Goal: Task Accomplishment & Management: Manage account settings

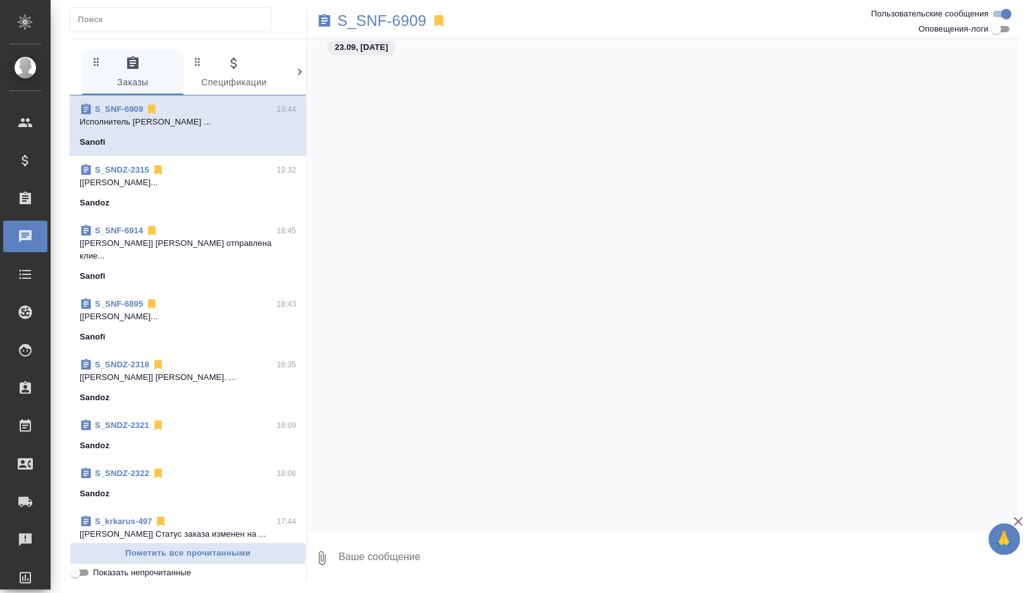
scroll to position [1847, 0]
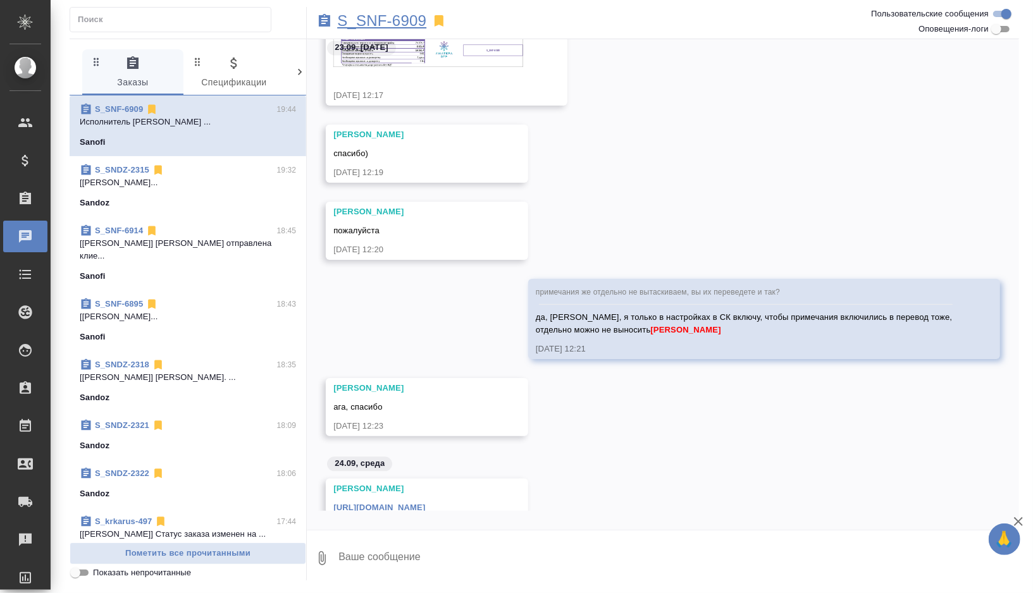
click at [414, 23] on p "S_SNF-6909" at bounding box center [381, 21] width 89 height 13
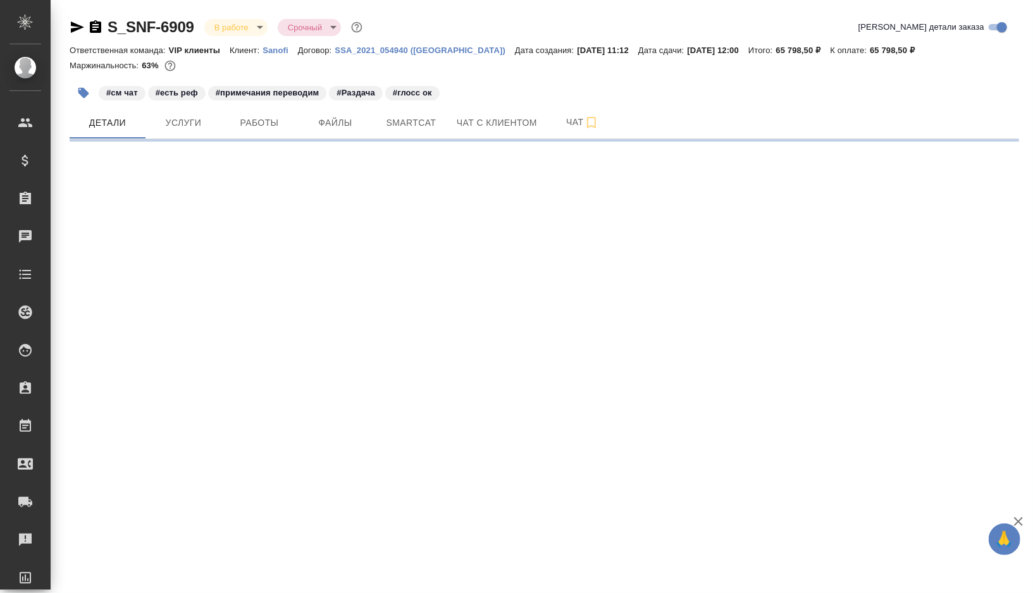
select select "RU"
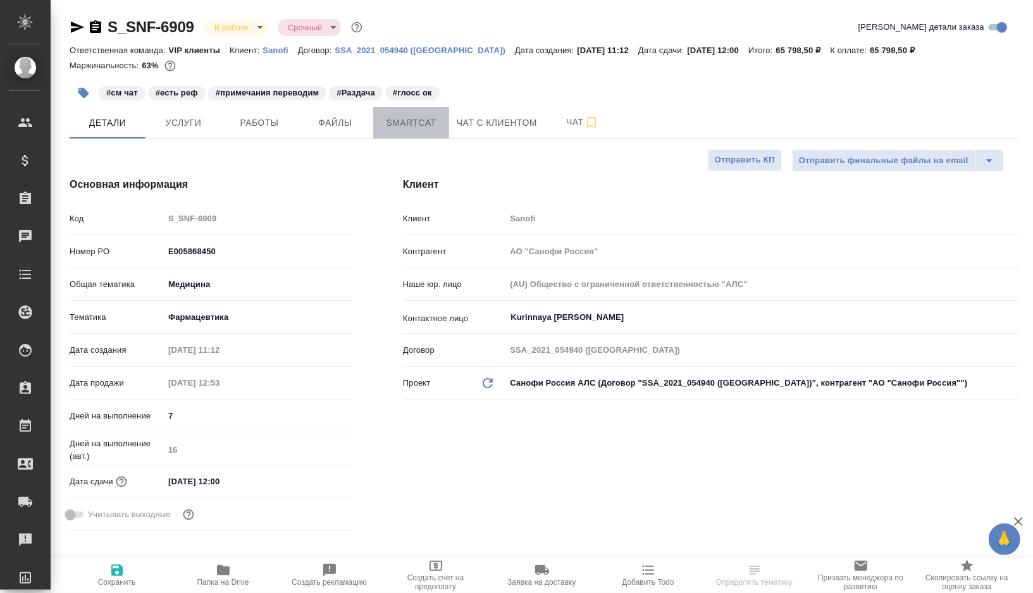
click at [393, 115] on span "Smartcat" at bounding box center [411, 123] width 61 height 16
type input "[PERSON_NAME]"
type textarea "x"
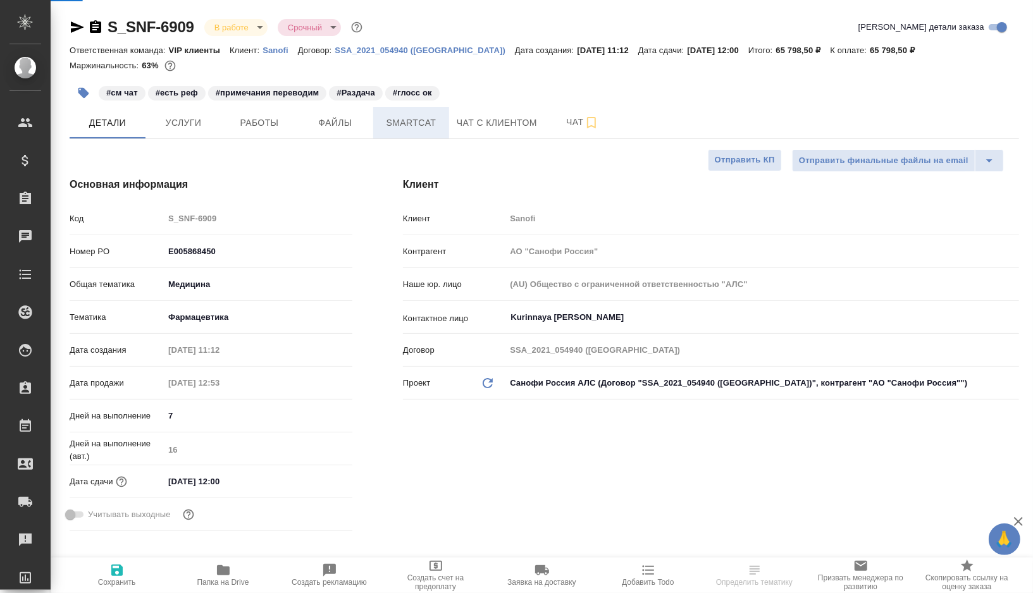
type textarea "x"
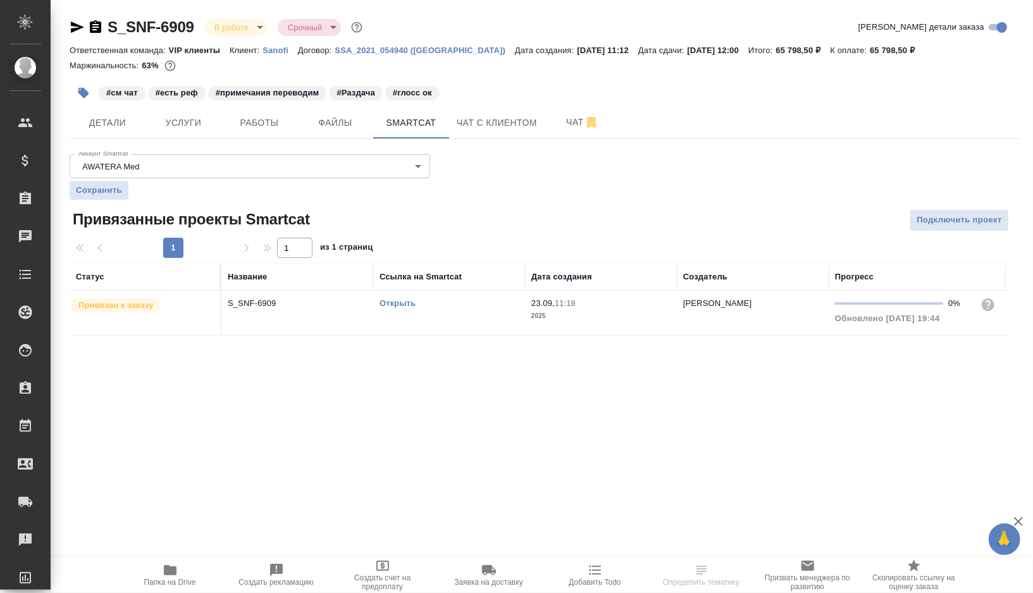
click at [398, 302] on link "Открыть" at bounding box center [398, 303] width 36 height 9
click at [84, 93] on icon "button" at bounding box center [83, 93] width 11 height 11
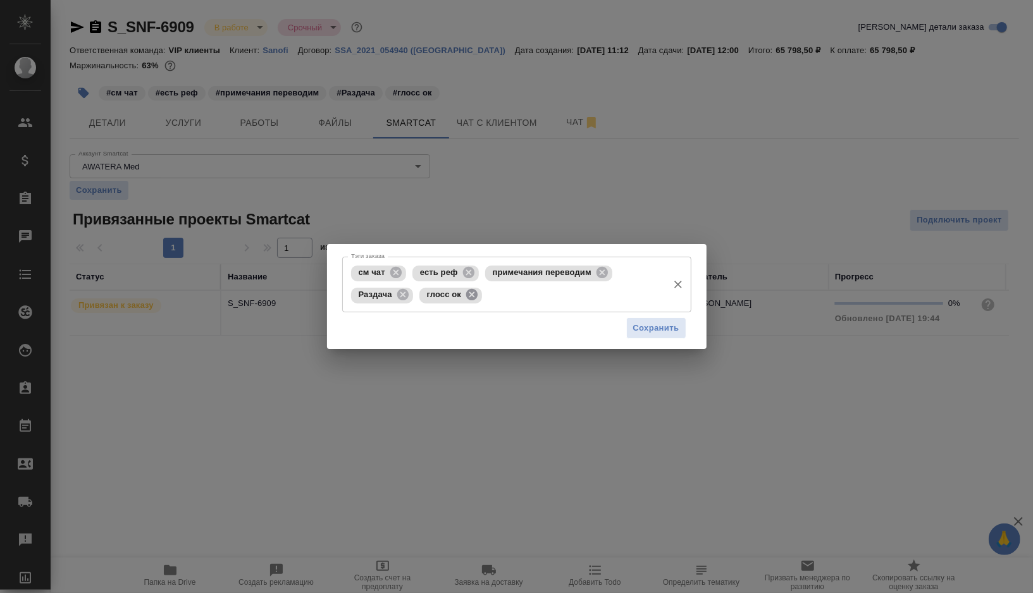
click at [469, 294] on icon at bounding box center [471, 294] width 11 height 11
click at [402, 294] on icon at bounding box center [403, 295] width 14 height 14
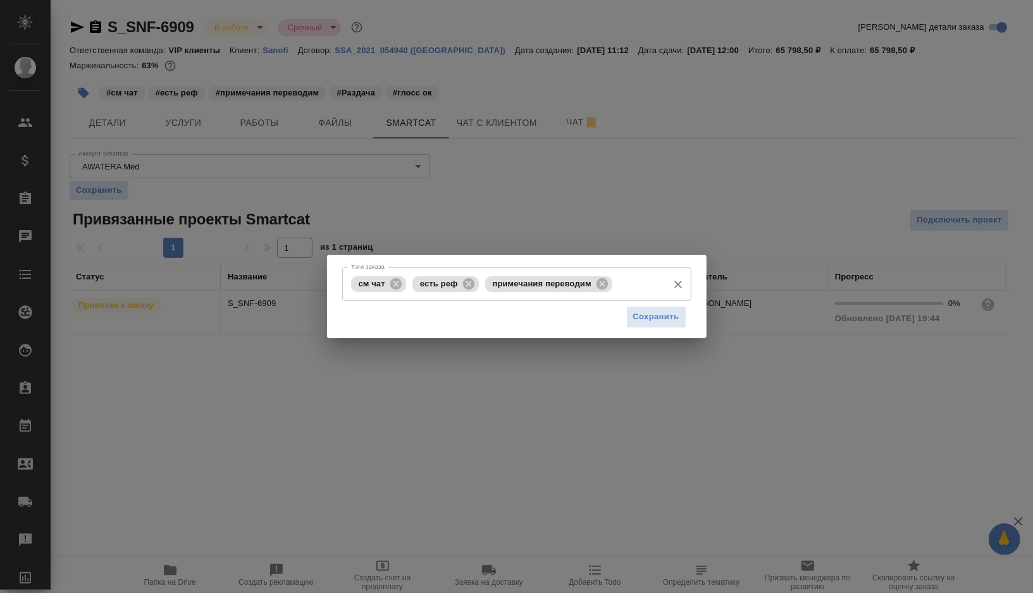
click at [626, 285] on input "Тэги заказа" at bounding box center [639, 284] width 46 height 22
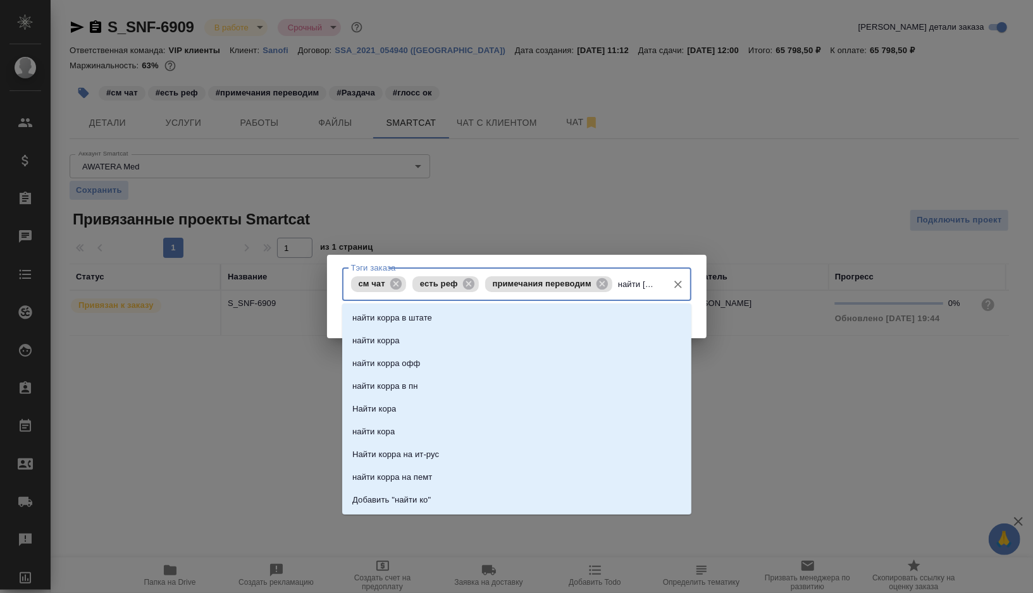
type input "найти ко"
click at [381, 335] on p "найти корра" at bounding box center [375, 341] width 47 height 13
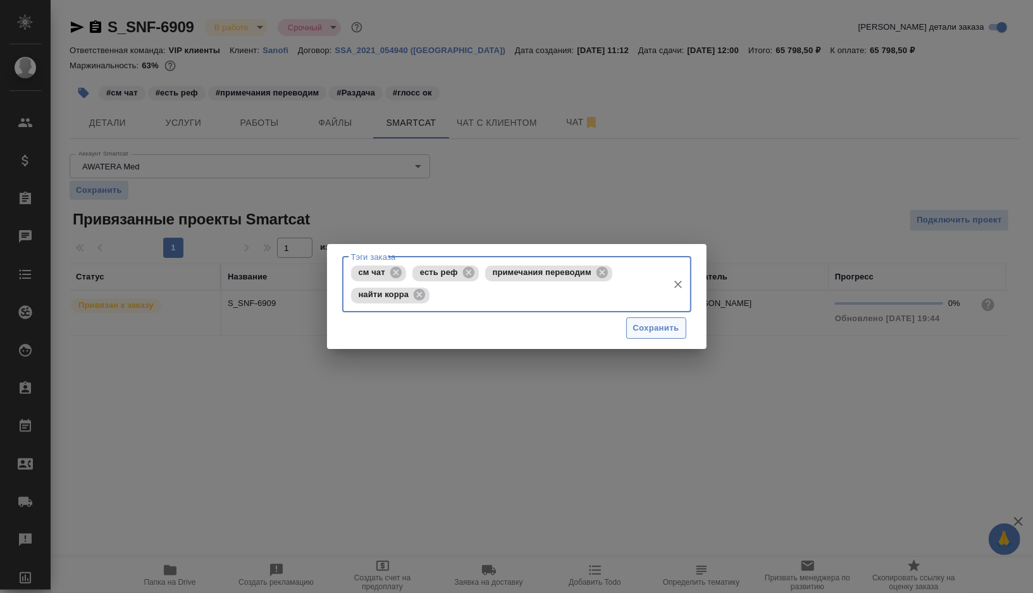
click at [653, 335] on button "Сохранить" at bounding box center [656, 329] width 60 height 22
